Goal: Information Seeking & Learning: Learn about a topic

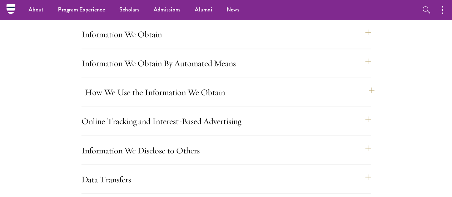
scroll to position [530, 0]
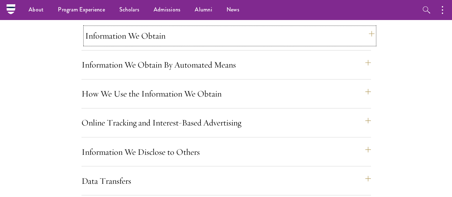
click at [163, 44] on button "Information We Obtain" at bounding box center [229, 35] width 289 height 17
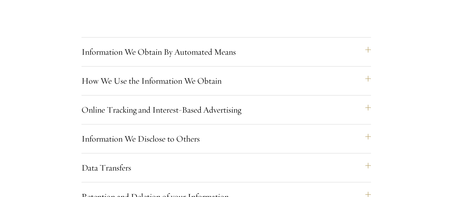
scroll to position [1416, 0]
click at [215, 60] on button "Information We Obtain By Automated Means" at bounding box center [229, 51] width 289 height 17
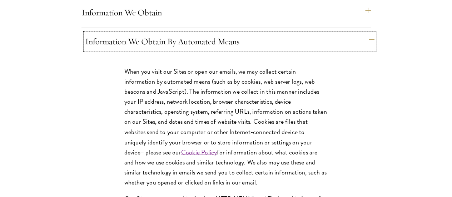
scroll to position [554, 0]
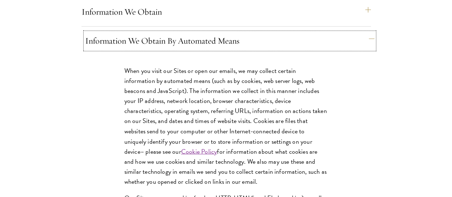
click at [203, 49] on button "Information We Obtain By Automated Means" at bounding box center [229, 40] width 289 height 17
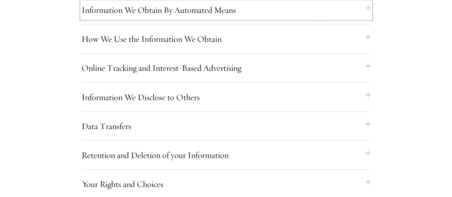
scroll to position [585, 0]
click at [202, 18] on button "Information We Obtain By Automated Means" at bounding box center [229, 9] width 289 height 17
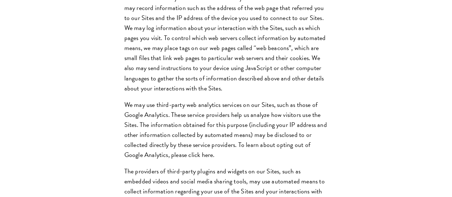
scroll to position [891, 0]
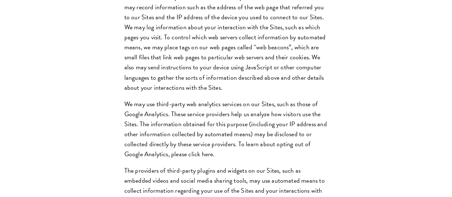
drag, startPoint x: 126, startPoint y: 36, endPoint x: 202, endPoint y: 48, distance: 77.4
click at [202, 48] on span "In conjunction with gathering information through cookies, our web servers may …" at bounding box center [224, 27] width 201 height 130
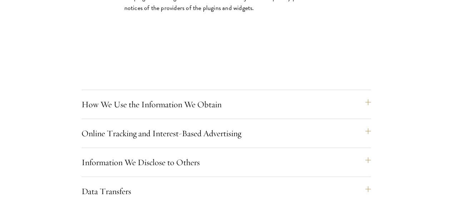
scroll to position [1095, 0]
drag, startPoint x: 234, startPoint y: 38, endPoint x: 253, endPoint y: 39, distance: 19.0
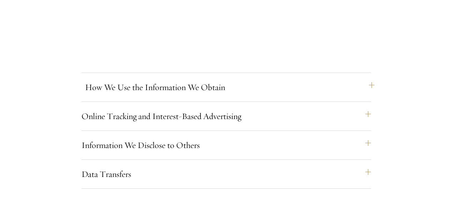
scroll to position [1220, 0]
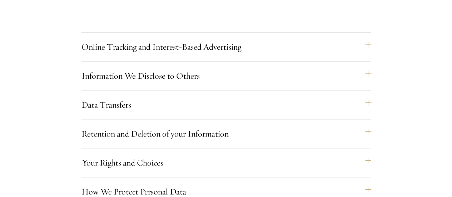
scroll to position [1550, 0]
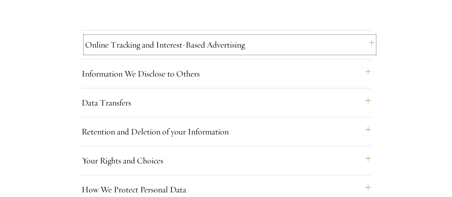
click at [209, 53] on button "Online Tracking and Interest-Based Advertising" at bounding box center [229, 44] width 289 height 17
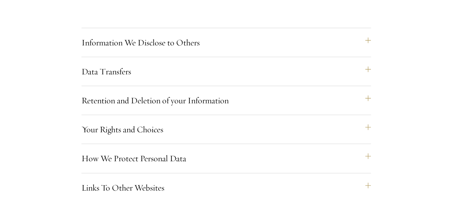
scroll to position [962, 0]
click at [191, 51] on button "Information We Disclose to Others" at bounding box center [229, 42] width 289 height 17
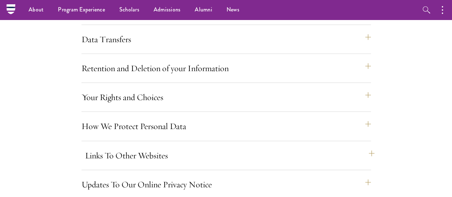
scroll to position [1038, 0]
click at [164, 48] on button "Data Transfers" at bounding box center [229, 39] width 289 height 17
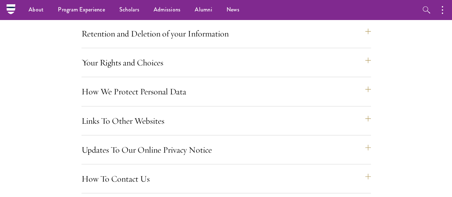
scroll to position [949, 0]
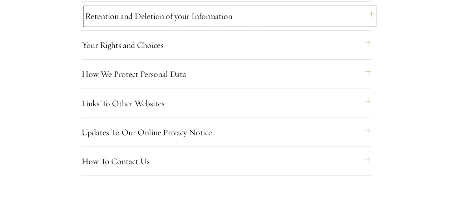
click at [200, 25] on button "Retention and Deletion of your Information" at bounding box center [229, 16] width 289 height 17
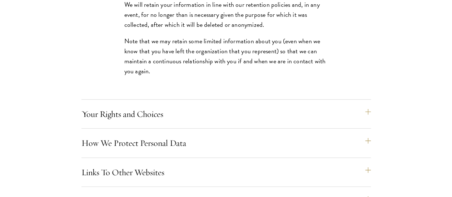
scroll to position [832, 0]
click at [198, 122] on button "Your Rights and Choices" at bounding box center [229, 113] width 289 height 17
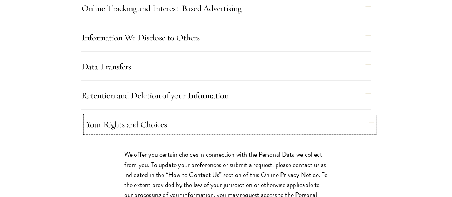
scroll to position [646, 0]
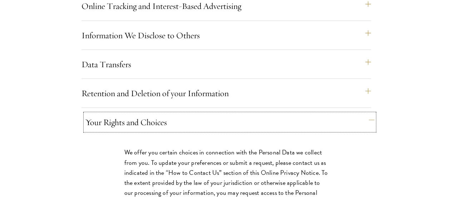
click at [180, 130] on button "Your Rights and Choices" at bounding box center [229, 121] width 289 height 17
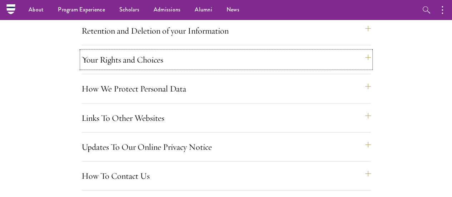
scroll to position [706, 0]
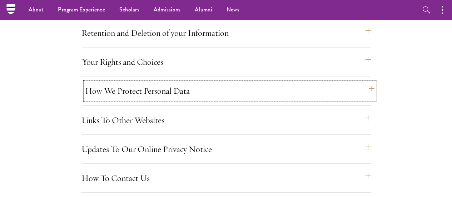
click at [162, 99] on button "How We Protect Personal Data" at bounding box center [229, 90] width 289 height 17
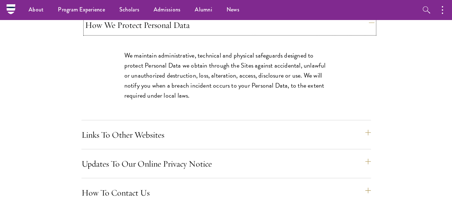
scroll to position [761, 0]
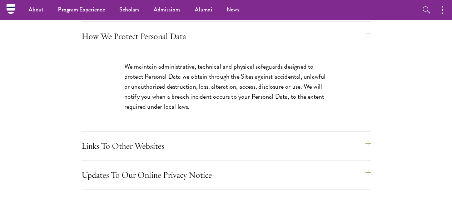
click at [150, 16] on button "Your Rights and Choices" at bounding box center [229, 7] width 289 height 17
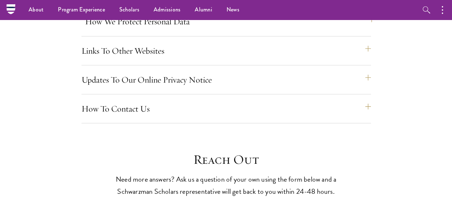
scroll to position [1199, 0]
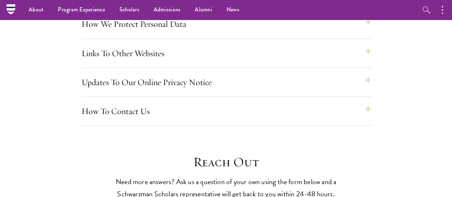
click at [196, 39] on div "How We Protect Personal Data We maintain administrative, technical and physical…" at bounding box center [225, 26] width 289 height 23
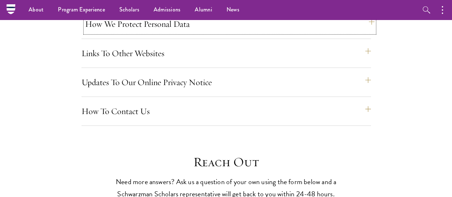
click at [189, 33] on button "How We Protect Personal Data" at bounding box center [229, 23] width 289 height 17
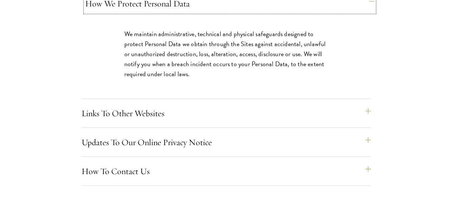
scroll to position [797, 0]
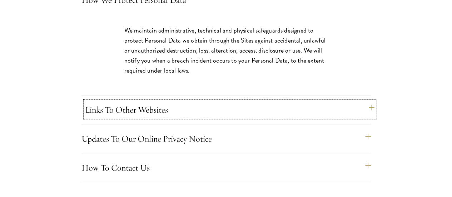
click at [196, 118] on button "Links To Other Websites" at bounding box center [229, 109] width 289 height 17
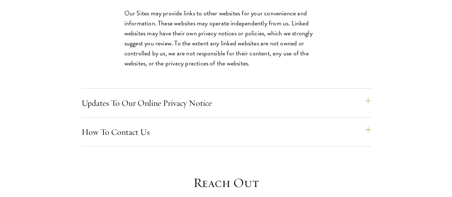
scroll to position [853, 0]
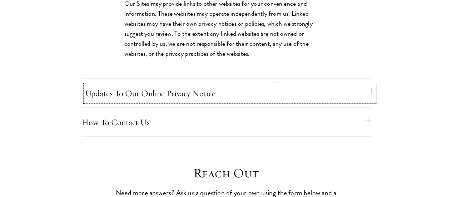
click at [212, 102] on button "Updates To Our Online Privacy Notice" at bounding box center [229, 93] width 289 height 17
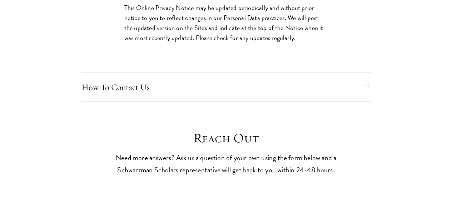
scroll to position [882, 0]
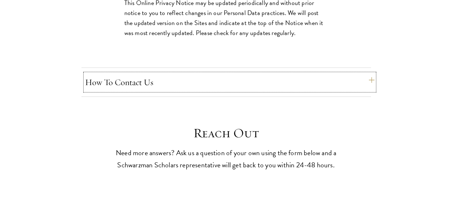
click at [243, 91] on button "How To Contact Us" at bounding box center [229, 82] width 289 height 17
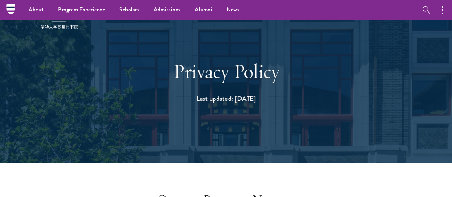
scroll to position [0, 0]
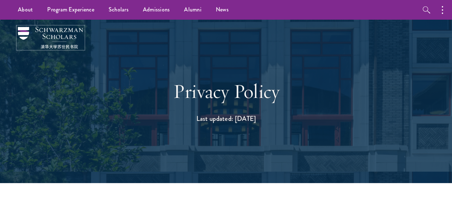
click at [25, 35] on img at bounding box center [50, 38] width 65 height 22
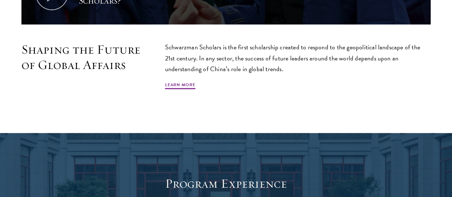
scroll to position [418, 0]
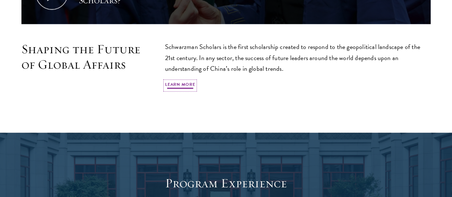
click at [195, 86] on link "Learn More" at bounding box center [180, 85] width 30 height 9
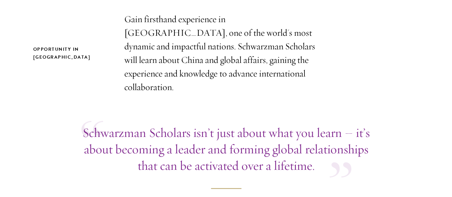
scroll to position [243, 0]
drag, startPoint x: 226, startPoint y: 105, endPoint x: 177, endPoint y: 79, distance: 55.1
click at [177, 79] on p "Gain firsthand experience in [GEOGRAPHIC_DATA], one of the world's most dynamic…" at bounding box center [226, 52] width 204 height 81
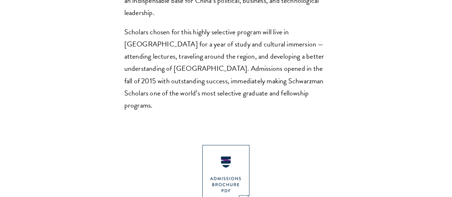
scroll to position [797, 0]
